Goal: Information Seeking & Learning: Check status

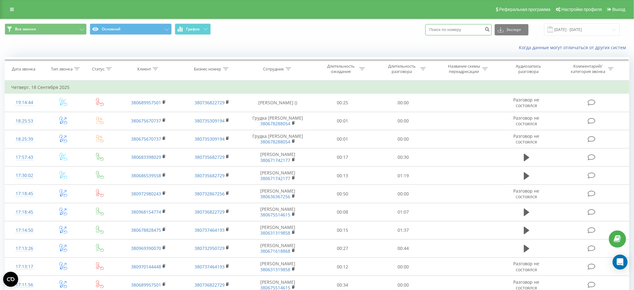
click at [469, 30] on input at bounding box center [458, 29] width 66 height 11
paste input "+38 (098) 975-08-17"
type input "+38 (098) 975-08-17"
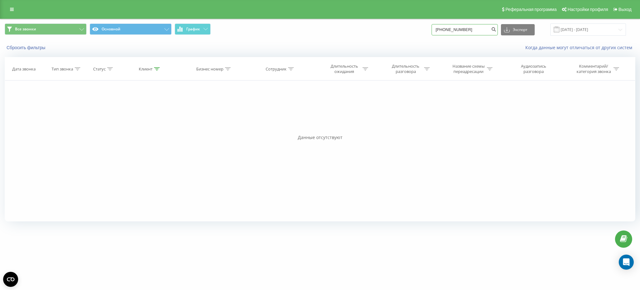
click at [454, 33] on input "+38(098)975-08-17" at bounding box center [465, 29] width 66 height 11
click at [461, 27] on input "+38(098)975-08-17" at bounding box center [465, 29] width 66 height 11
drag, startPoint x: 460, startPoint y: 28, endPoint x: 406, endPoint y: 44, distance: 57.2
click at [406, 44] on div "Все звонки Основной График +38(098)975-08-17 Экспорт .csv .xls .xlsx 22.06.2025…" at bounding box center [320, 37] width 640 height 36
type input "098)975-08-17"
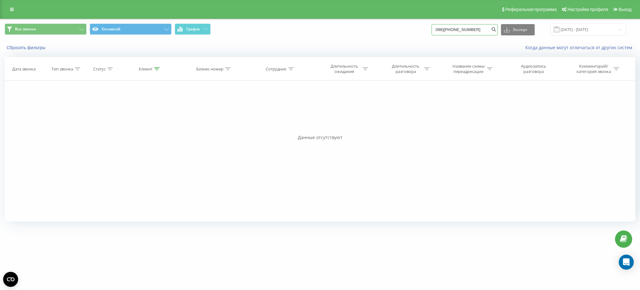
click at [452, 30] on input "098)[PHONE_NUMBER]" at bounding box center [465, 29] width 66 height 11
type input "098975-08-17"
click at [451, 29] on input "098975-08-17" at bounding box center [465, 29] width 66 height 11
type input "[PHONE_NUMBER]"
drag, startPoint x: 481, startPoint y: 29, endPoint x: 313, endPoint y: 28, distance: 167.3
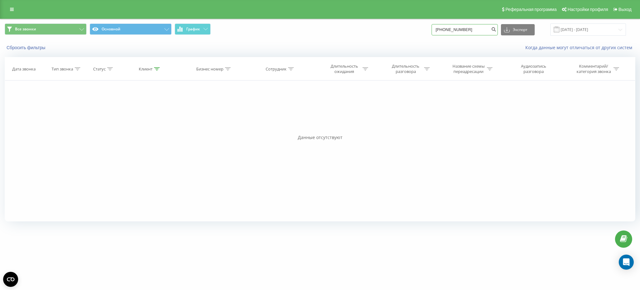
click at [327, 22] on div "Все звонки Основной График 098-975-08-17 Экспорт .csv .xls .xlsx 22.06.2025 - 2…" at bounding box center [320, 29] width 640 height 21
click at [11, 3] on div "Реферальная программа Настройки профиля Выход" at bounding box center [320, 9] width 640 height 19
click at [8, 7] on link at bounding box center [11, 9] width 11 height 9
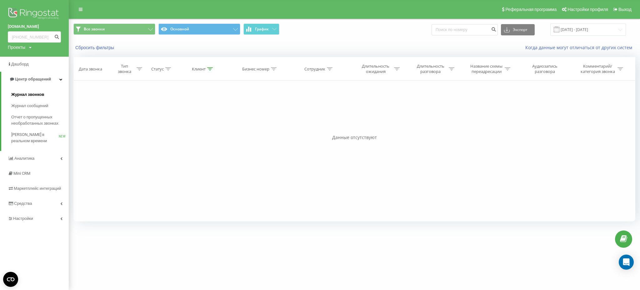
click at [33, 92] on span "Журнал звонков" at bounding box center [27, 94] width 33 height 6
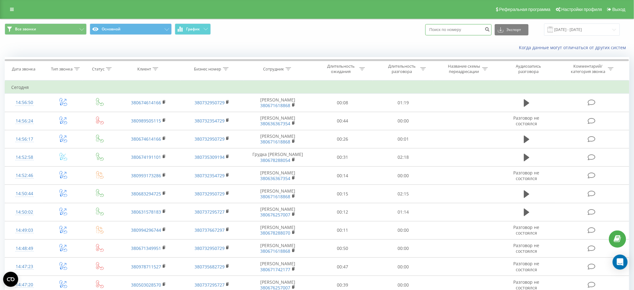
click at [464, 33] on input at bounding box center [458, 29] width 66 height 11
paste input "[PHONE_NUMBER]"
type input "[PHONE_NUMBER]"
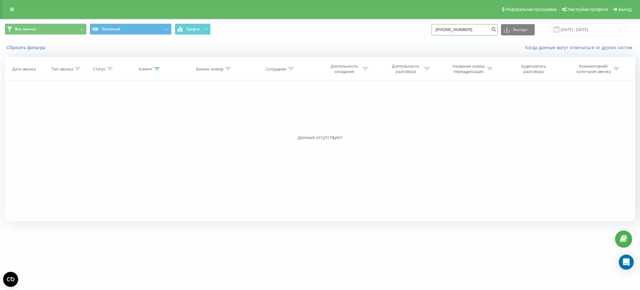
drag, startPoint x: 477, startPoint y: 28, endPoint x: 324, endPoint y: 42, distance: 154.2
click at [341, 23] on div "Все звонки Основной График 098-975-08-17 Экспорт .csv .xls .xlsx 22.06.2025 - 2…" at bounding box center [320, 29] width 631 height 12
click at [497, 30] on icon "submit" at bounding box center [493, 29] width 5 height 4
click at [630, 7] on span "Выход" at bounding box center [625, 9] width 13 height 5
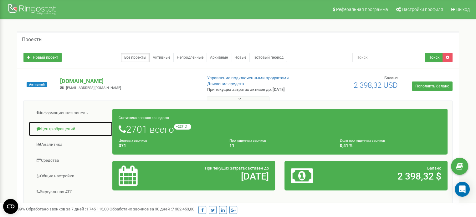
click at [59, 125] on link "Центр обращений" at bounding box center [70, 129] width 84 height 15
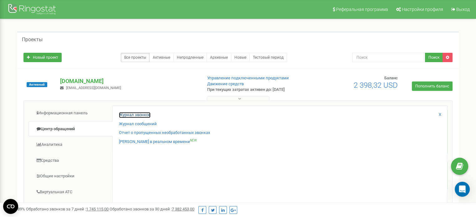
click at [137, 115] on link "Журнал звонков" at bounding box center [135, 115] width 32 height 6
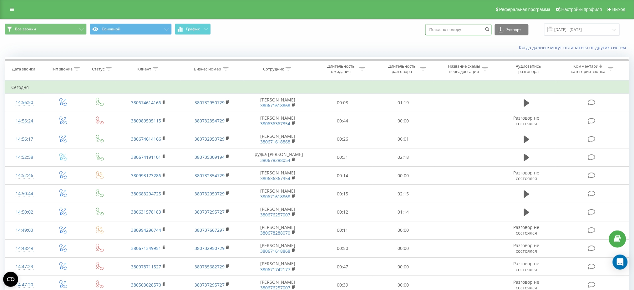
click at [435, 25] on input at bounding box center [458, 29] width 66 height 11
paste input "098-975-08-17"
type input "098-975-08-17"
